Goal: Task Accomplishment & Management: Use online tool/utility

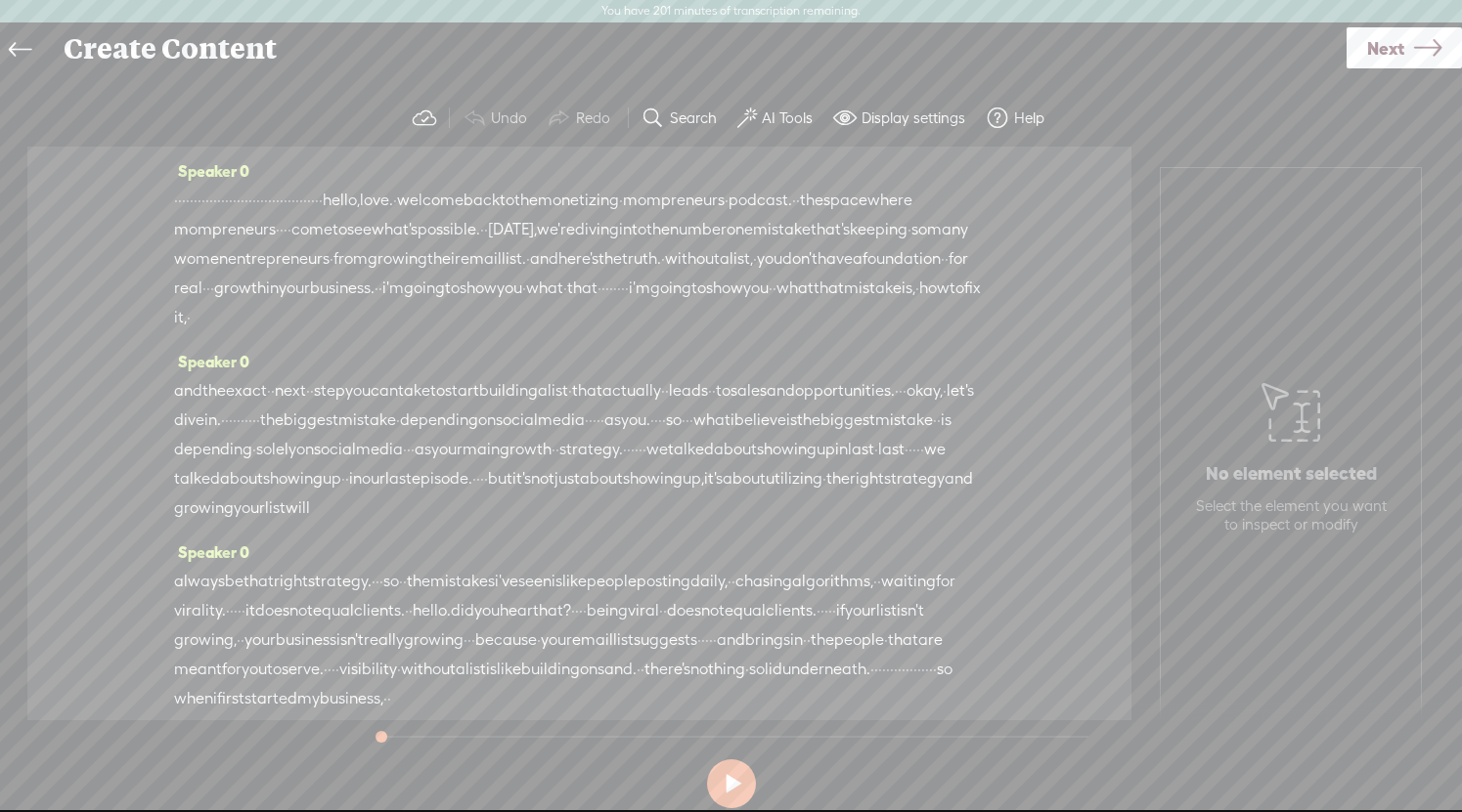
click at [322, 199] on span "·" at bounding box center [320, 200] width 4 height 30
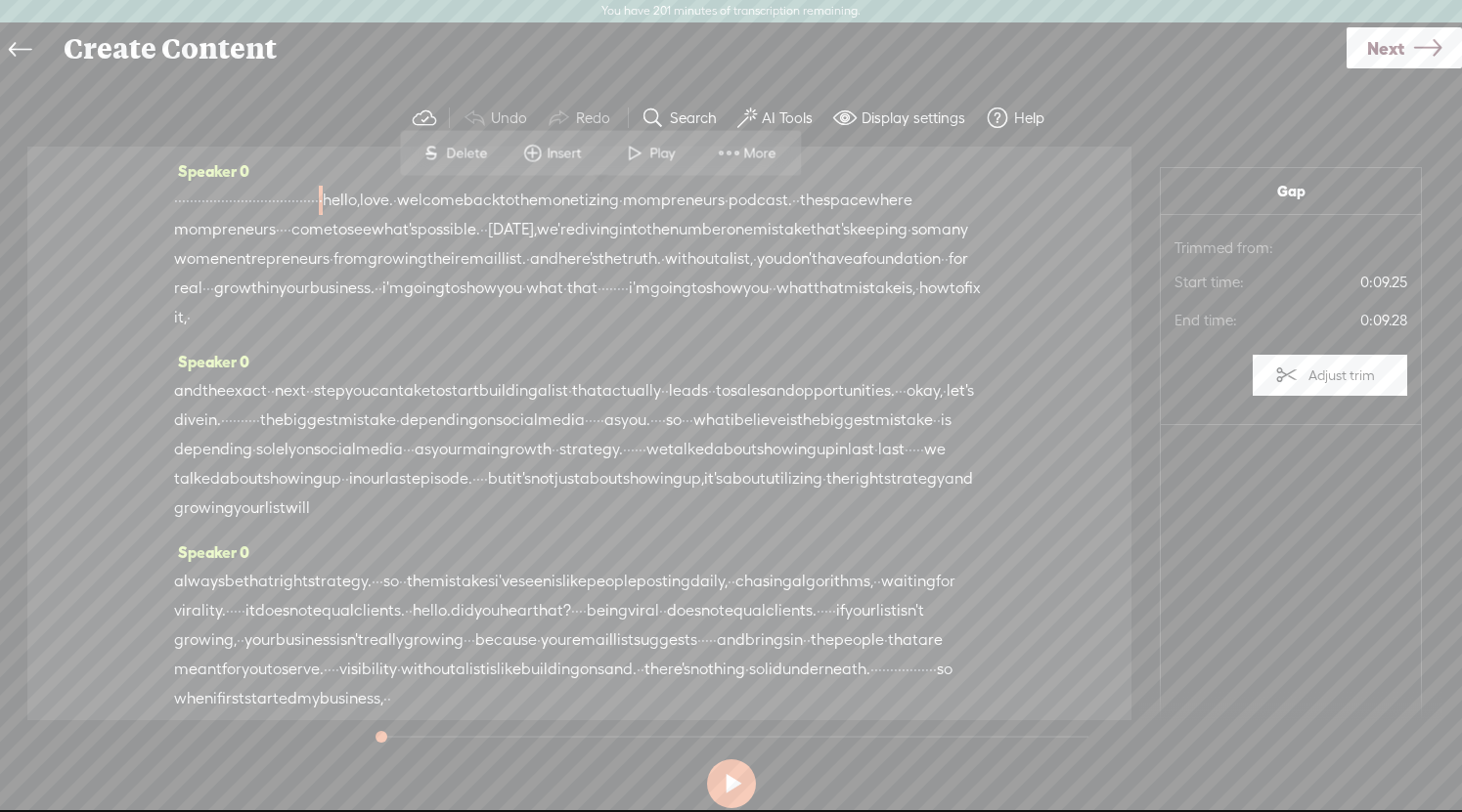
click at [666, 153] on span "Play" at bounding box center [665, 154] width 31 height 20
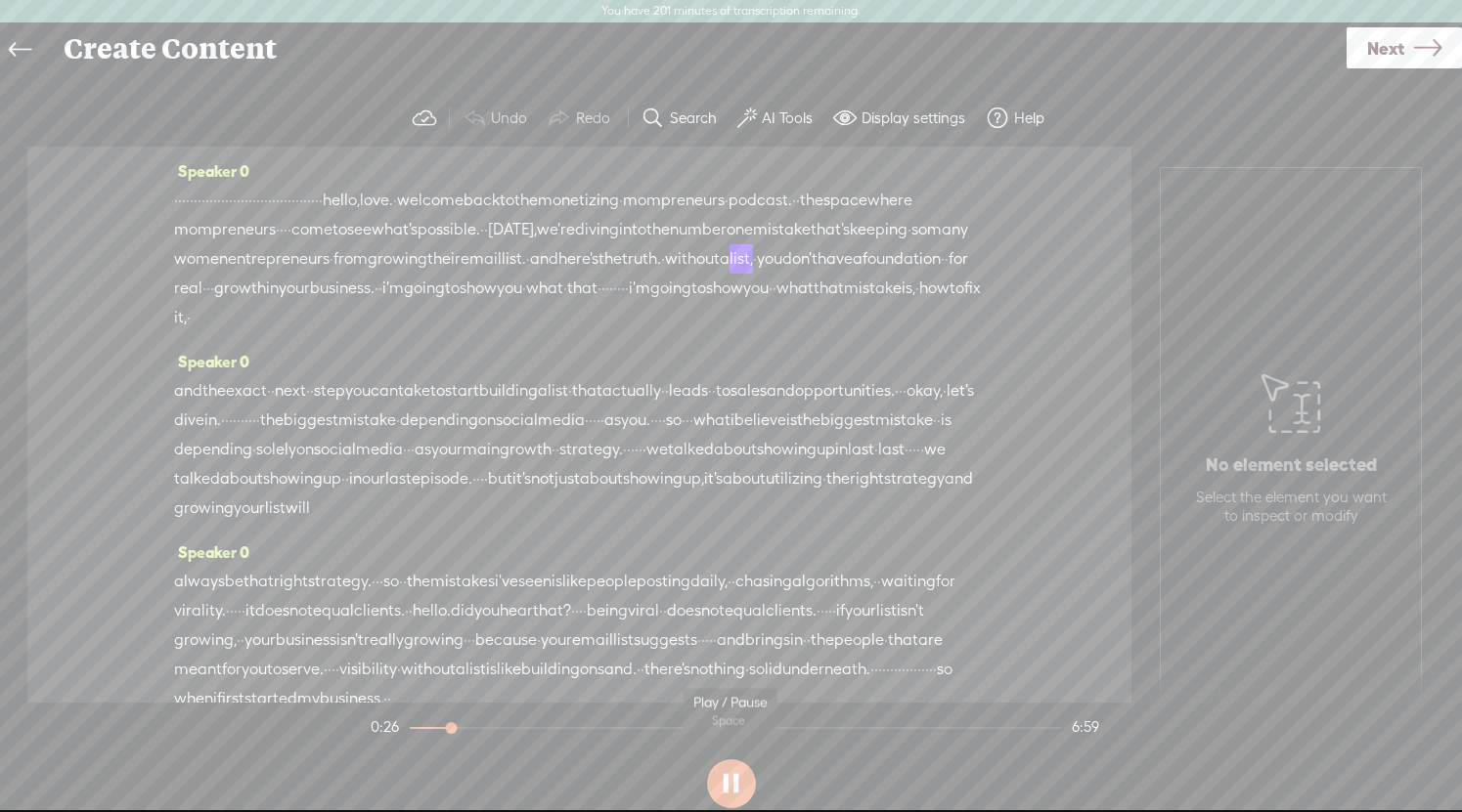
click at [731, 788] on button at bounding box center [731, 783] width 49 height 49
click at [747, 111] on span at bounding box center [748, 118] width 20 height 24
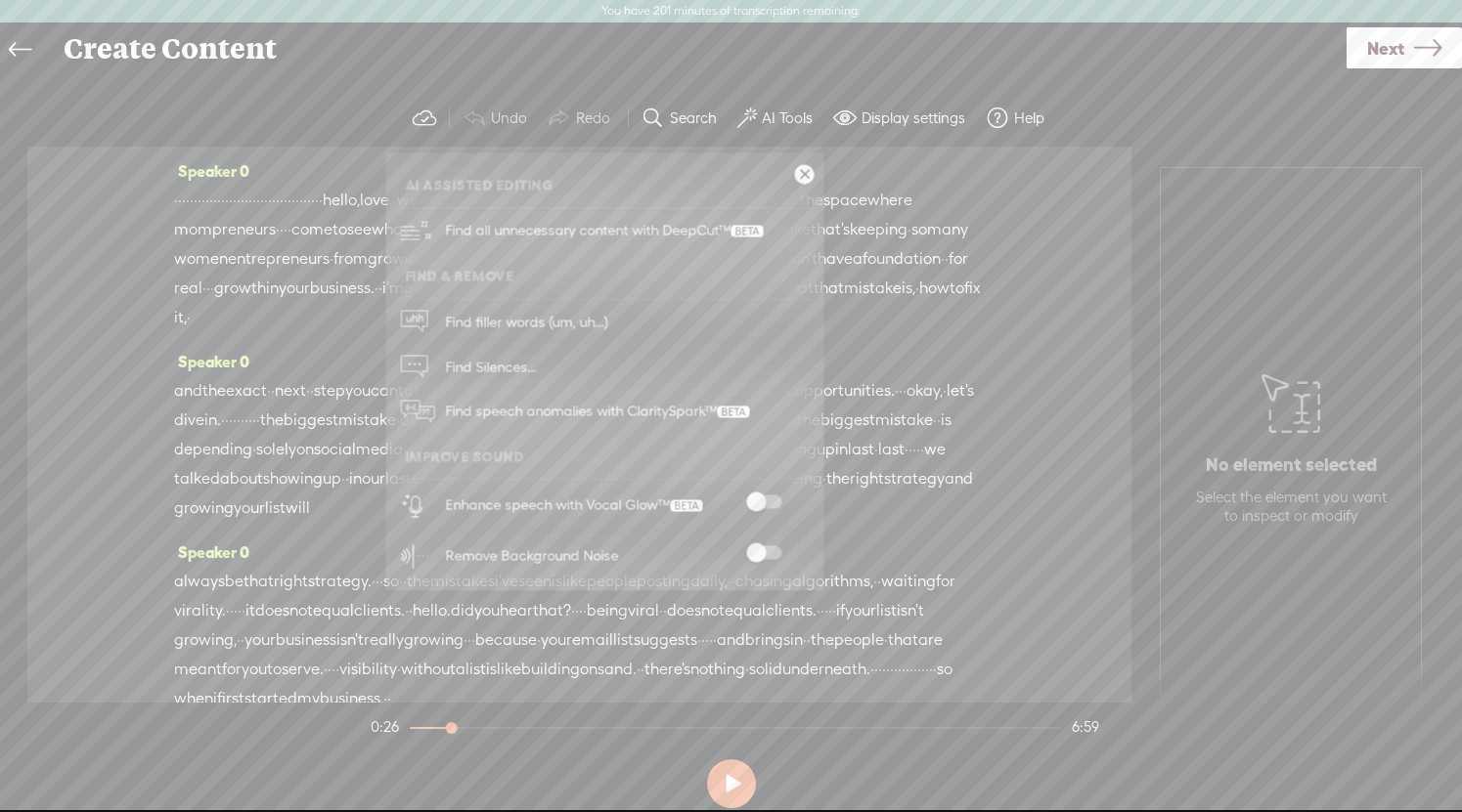
click at [763, 498] on span at bounding box center [763, 503] width 35 height 14
drag, startPoint x: 954, startPoint y: 260, endPoint x: 944, endPoint y: 260, distance: 10.0
click at [427, 260] on span "growing" at bounding box center [398, 260] width 60 height 30
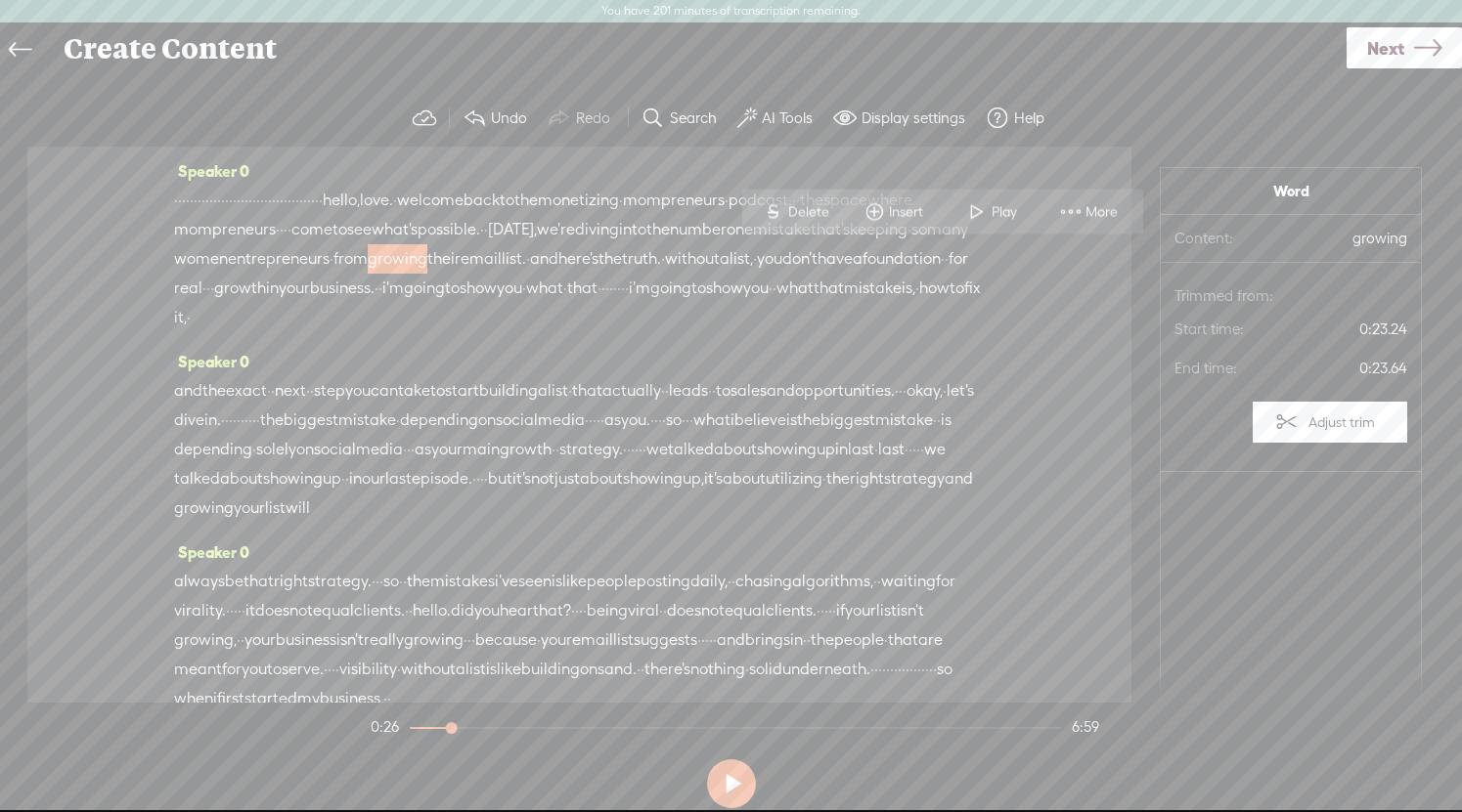
drag, startPoint x: 613, startPoint y: 207, endPoint x: 623, endPoint y: 205, distance: 10.2
click at [360, 206] on span "hello," at bounding box center [340, 200] width 37 height 30
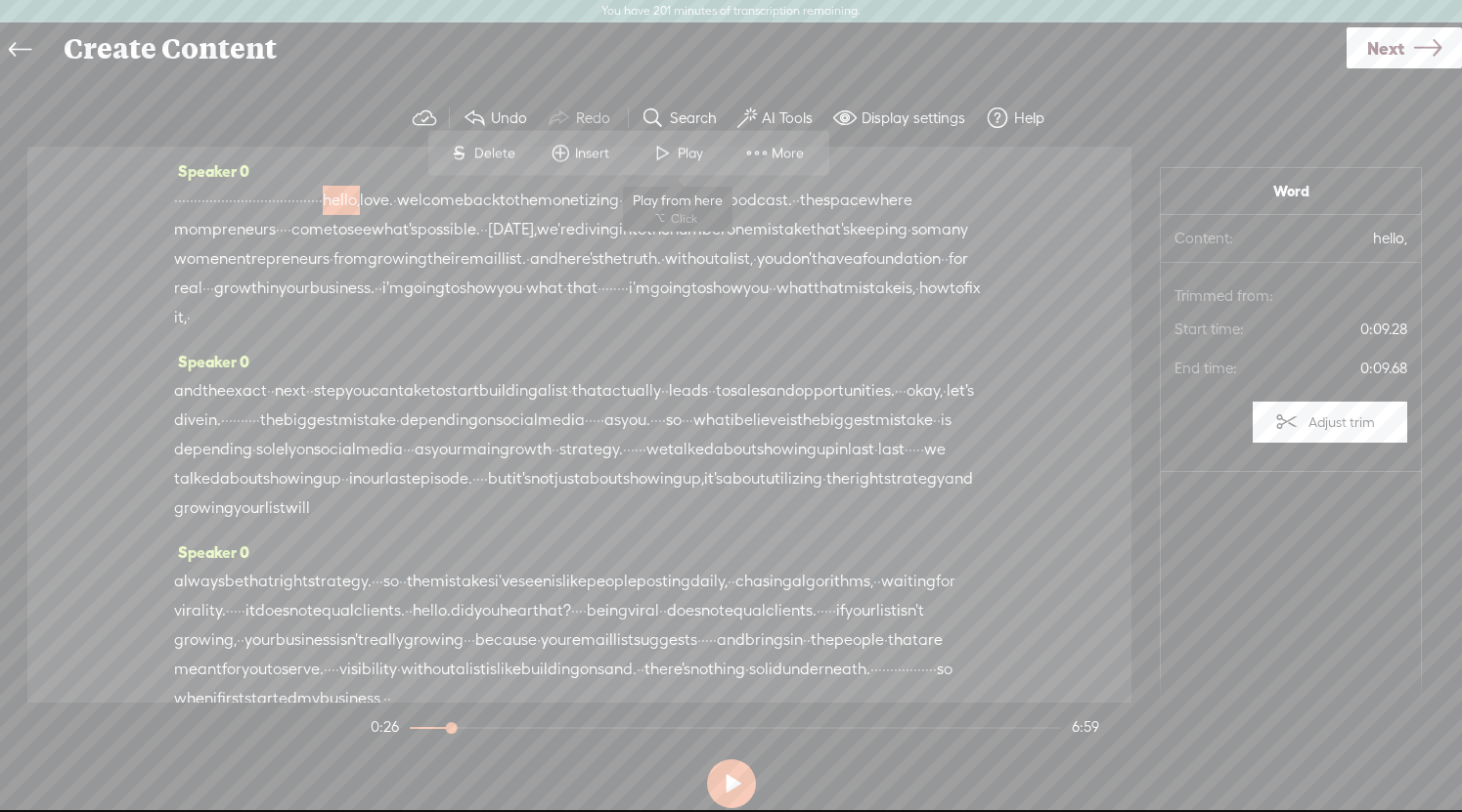
click at [680, 149] on span "Play" at bounding box center [692, 154] width 31 height 20
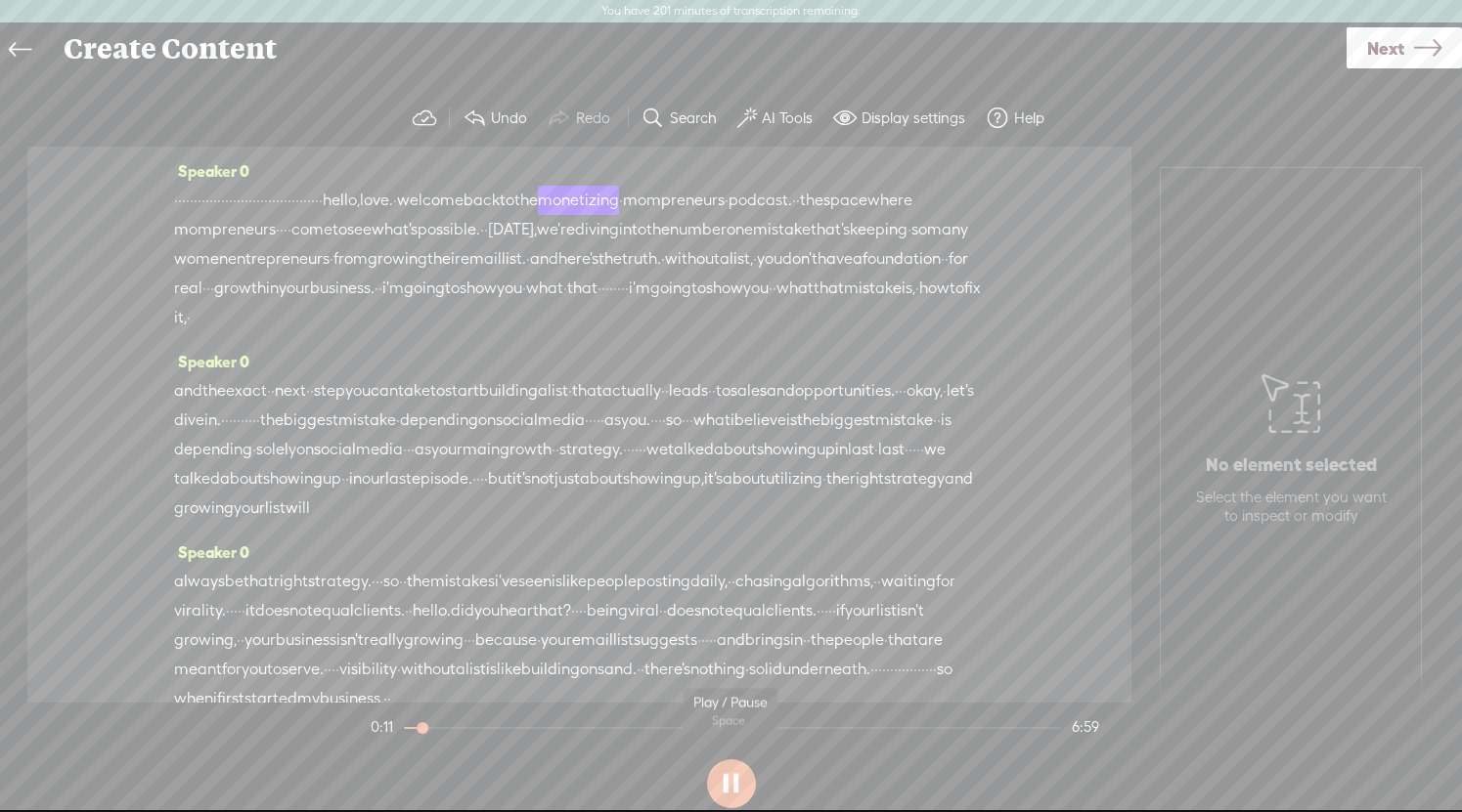
click at [731, 789] on button at bounding box center [731, 783] width 49 height 49
click at [1407, 46] on link "Next" at bounding box center [1404, 48] width 115 height 41
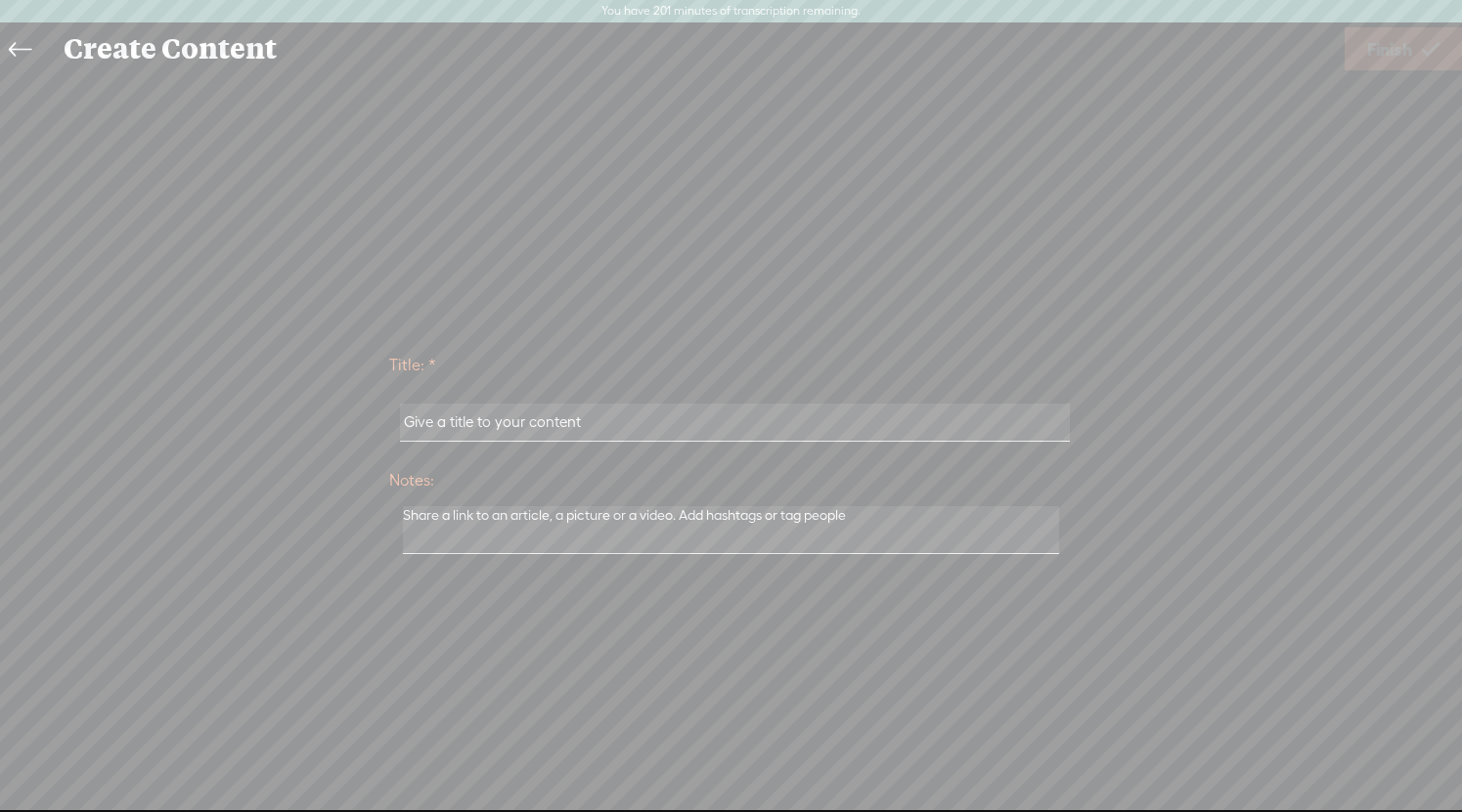
click at [575, 431] on input "text" at bounding box center [734, 422] width 670 height 38
click at [575, 430] on input "text" at bounding box center [734, 422] width 670 height 38
type input "142"
click at [1389, 36] on span "Finish" at bounding box center [1390, 50] width 45 height 50
